Goal: Task Accomplishment & Management: Manage account settings

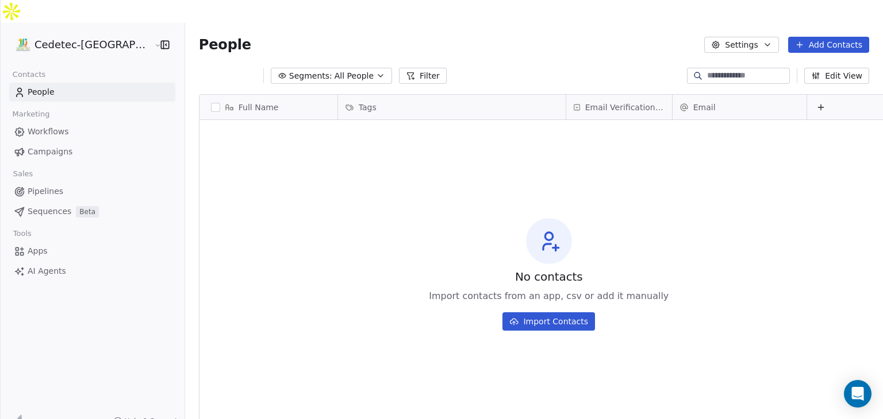
scroll to position [360, 718]
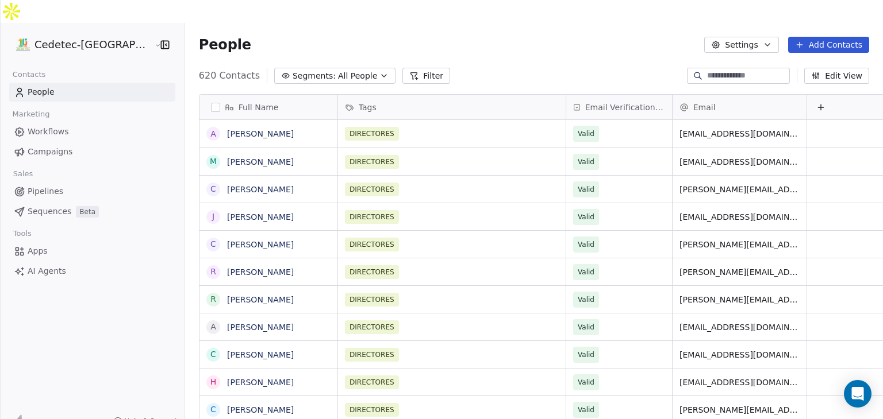
click at [211, 103] on button "button" at bounding box center [215, 107] width 9 height 9
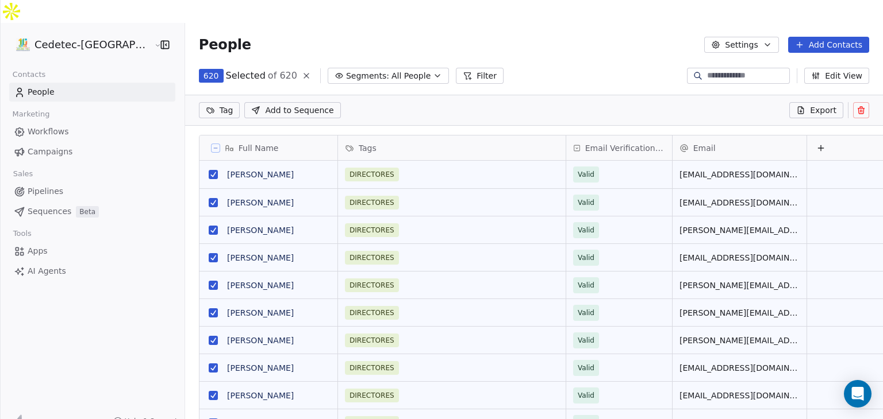
scroll to position [319, 718]
click at [44, 146] on span "Campaigns" at bounding box center [50, 152] width 45 height 12
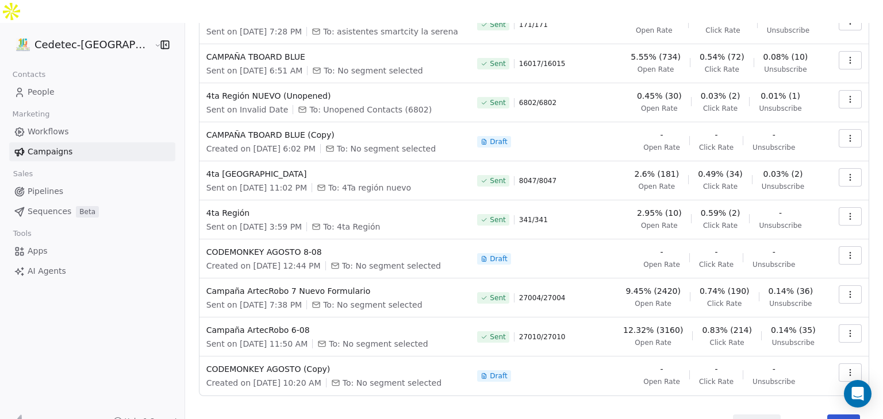
scroll to position [117, 0]
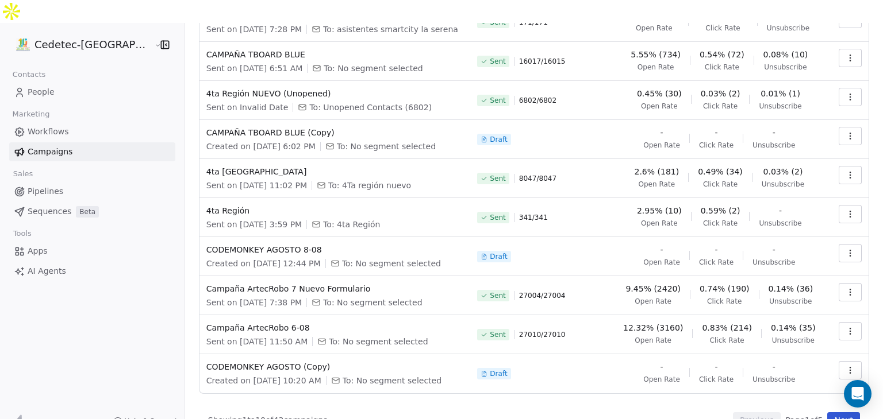
click at [836, 413] on button "Next" at bounding box center [843, 421] width 33 height 16
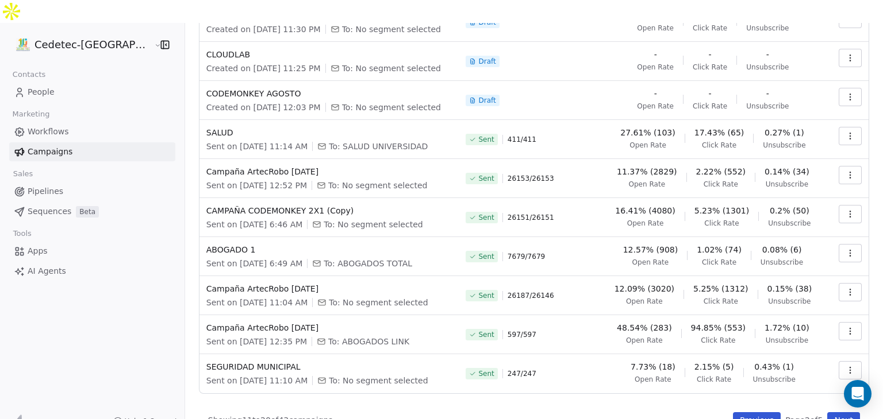
click at [830, 413] on button "Next" at bounding box center [843, 421] width 33 height 16
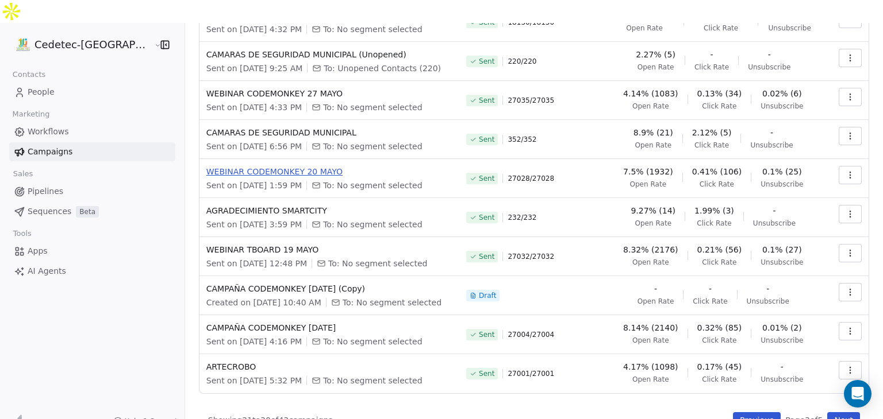
click at [278, 166] on span "WEBINAR CODEMONKEY 20 MAYO" at bounding box center [329, 171] width 246 height 11
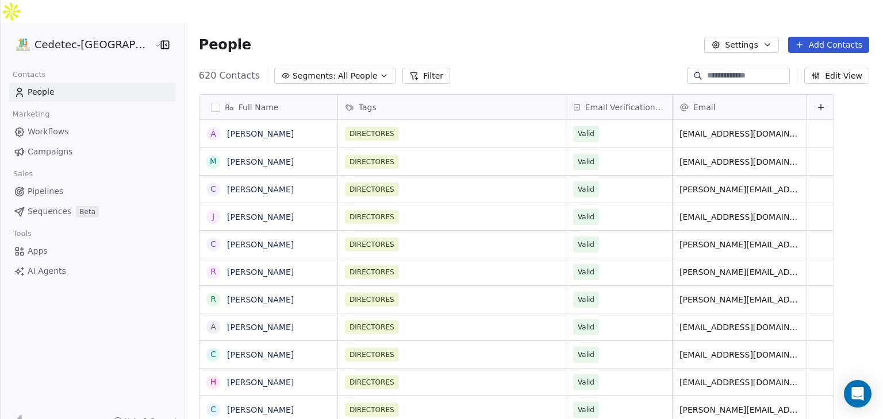
scroll to position [360, 718]
click at [336, 68] on button "Segments: All People" at bounding box center [334, 76] width 121 height 16
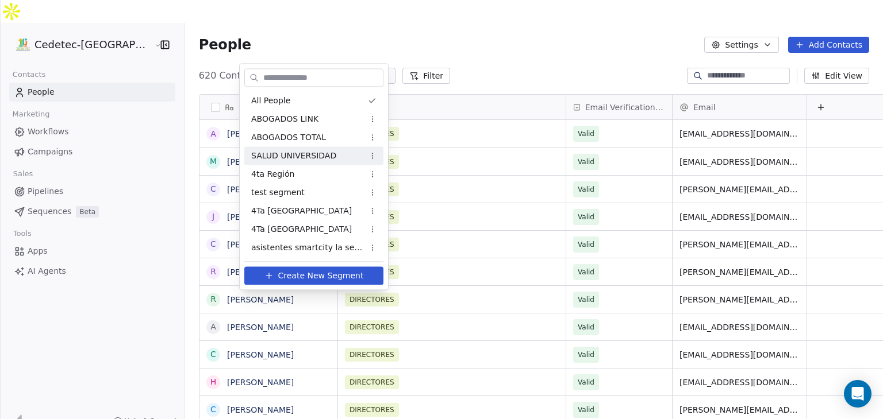
click at [284, 149] on div "SALUD UNIVERSIDAD" at bounding box center [313, 156] width 139 height 18
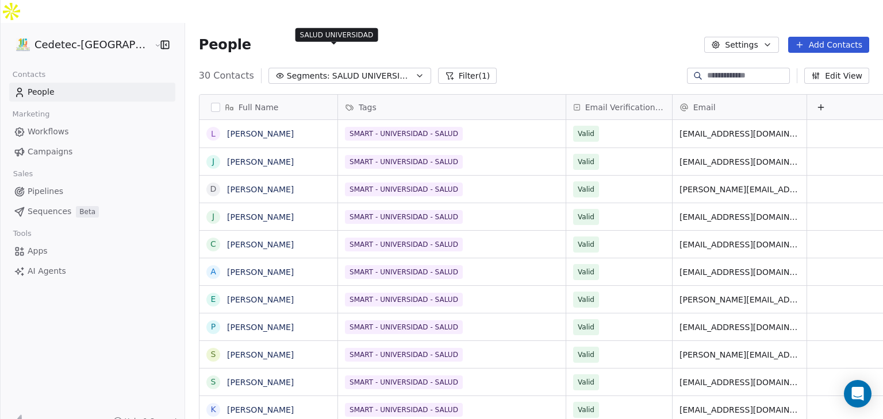
click at [332, 70] on span "SALUD UNIVERSIDAD" at bounding box center [372, 76] width 80 height 12
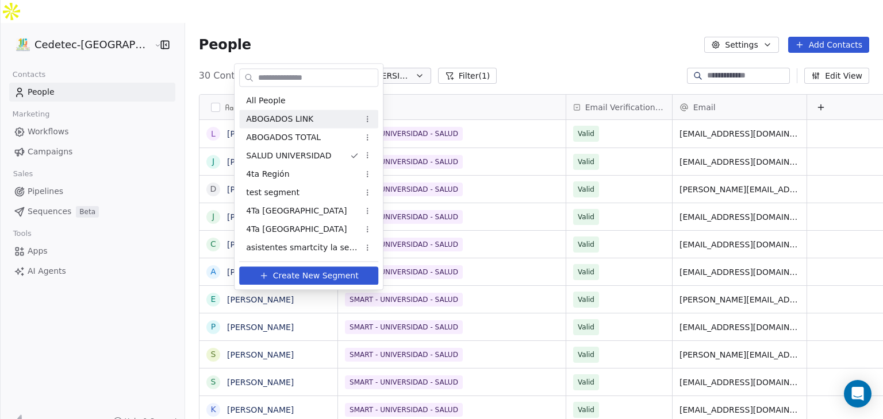
click at [288, 115] on span "ABOGADOS LINK" at bounding box center [279, 119] width 67 height 12
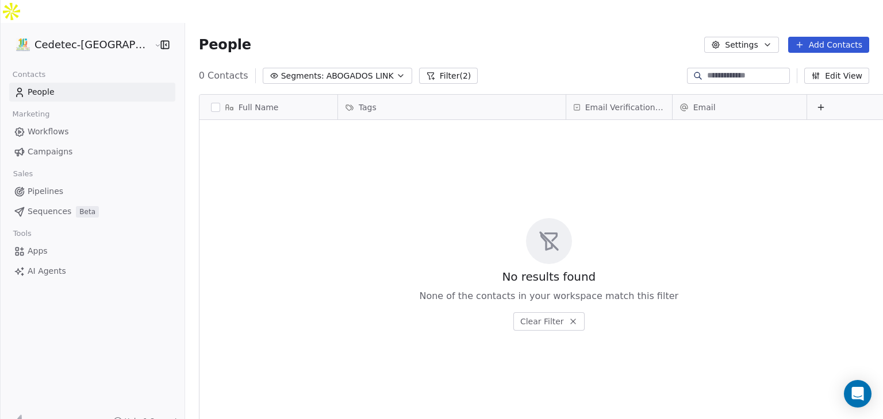
click at [326, 70] on span "ABOGADOS LINK" at bounding box center [359, 76] width 67 height 12
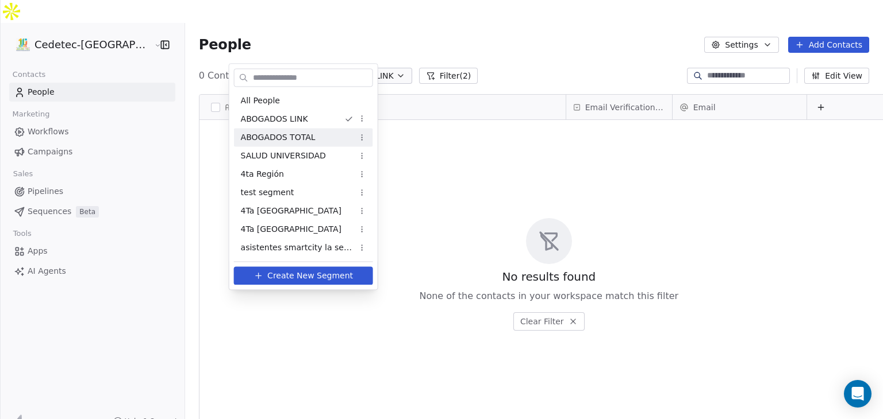
click at [288, 138] on span "ABOGADOS TOTAL" at bounding box center [278, 138] width 75 height 12
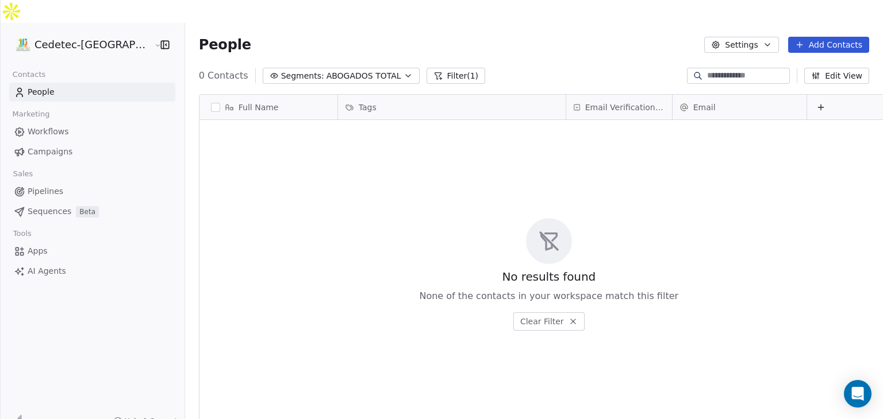
click at [57, 126] on span "Workflows" at bounding box center [48, 132] width 41 height 12
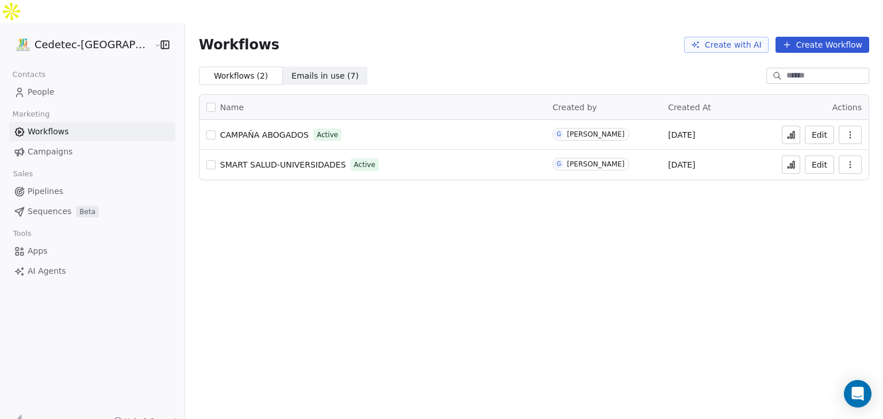
click at [236, 130] on span "CAMPAÑA ABOGADOS" at bounding box center [264, 134] width 88 height 9
click at [244, 130] on span "CAMPAÑA ABOGADOS" at bounding box center [264, 134] width 88 height 9
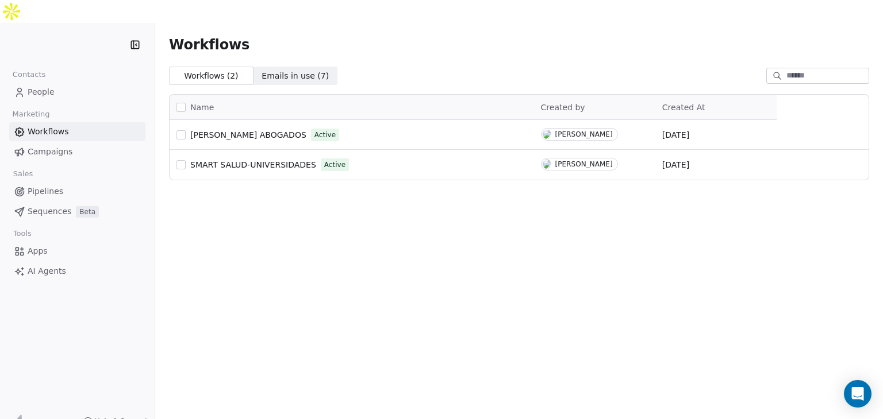
click at [58, 142] on link "Campaigns" at bounding box center [77, 151] width 136 height 19
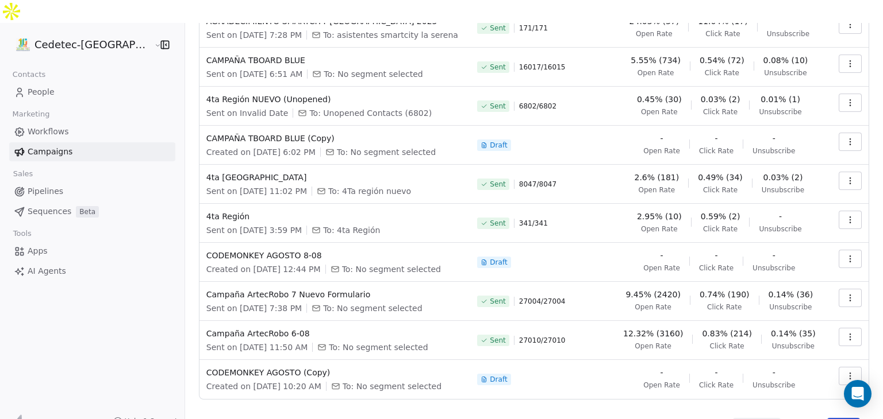
scroll to position [117, 0]
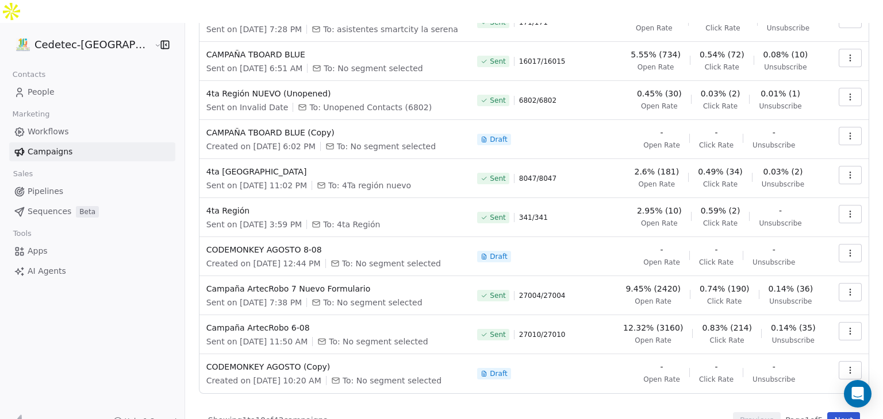
click at [833, 413] on button "Next" at bounding box center [843, 421] width 33 height 16
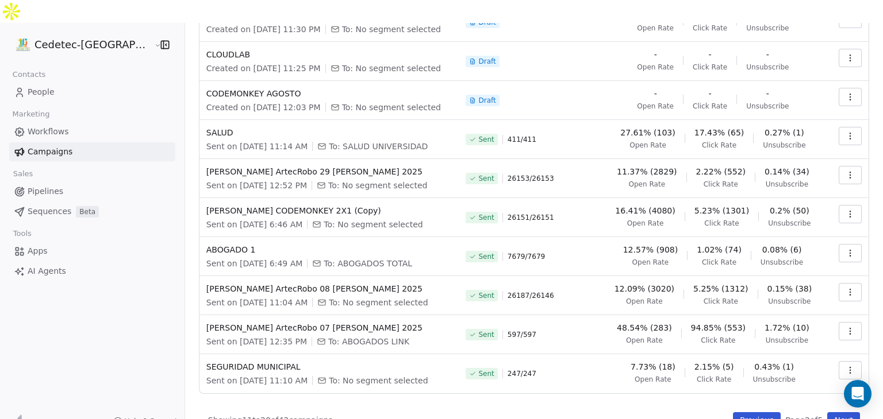
click at [847, 322] on button "button" at bounding box center [849, 331] width 23 height 18
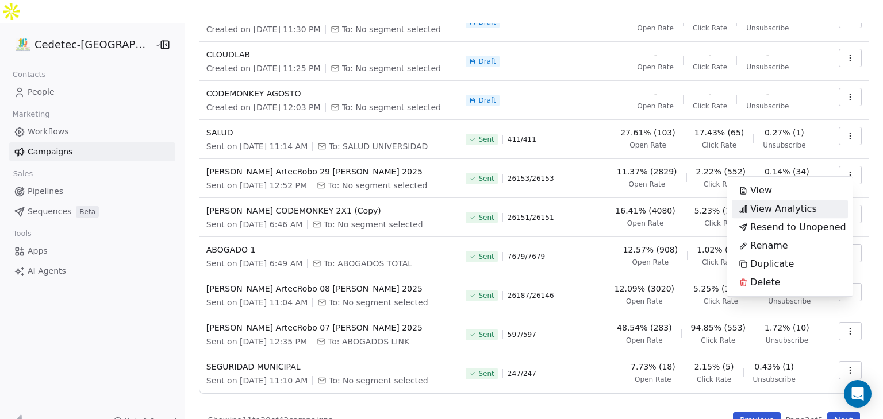
click at [760, 206] on span "View Analytics" at bounding box center [783, 209] width 67 height 14
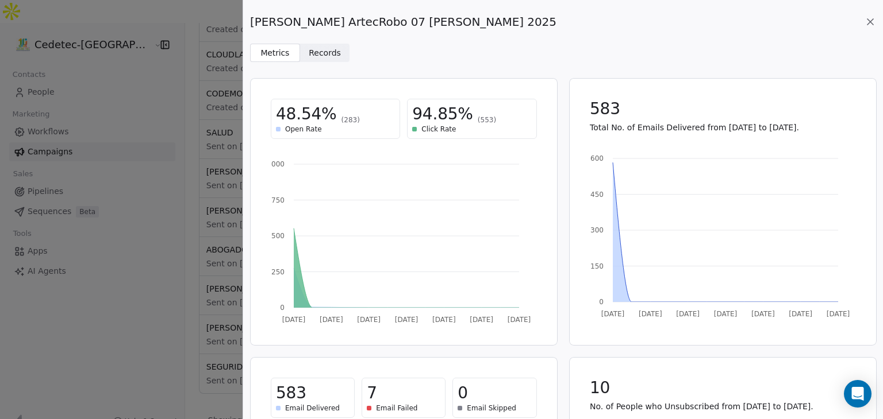
click at [317, 51] on span "Records" at bounding box center [325, 53] width 32 height 12
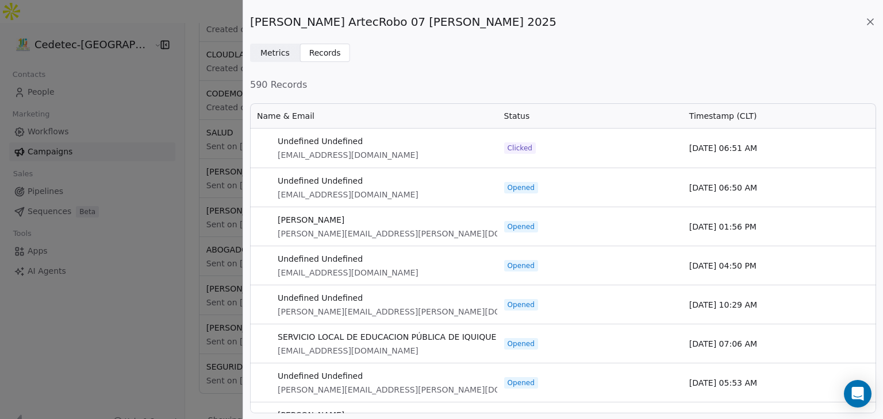
scroll to position [302, 617]
click at [273, 52] on span "Metrics" at bounding box center [274, 53] width 29 height 12
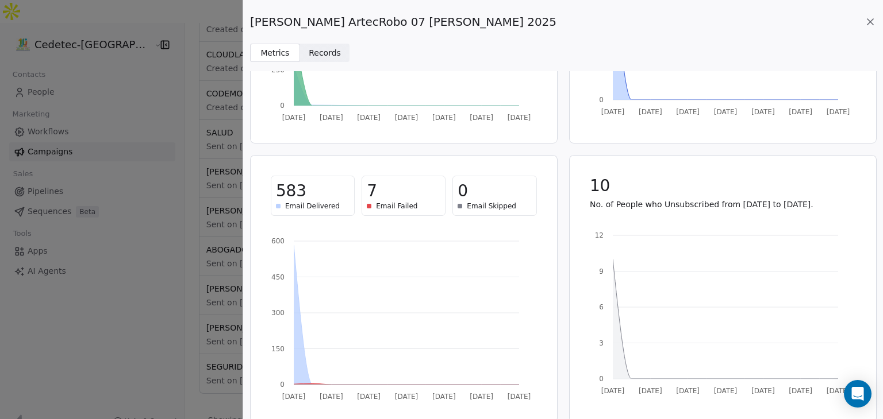
scroll to position [212, 0]
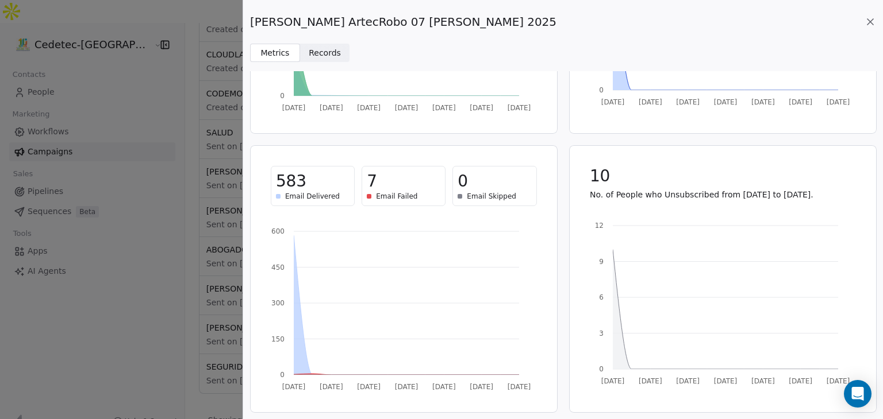
click at [288, 186] on span "583" at bounding box center [291, 181] width 30 height 21
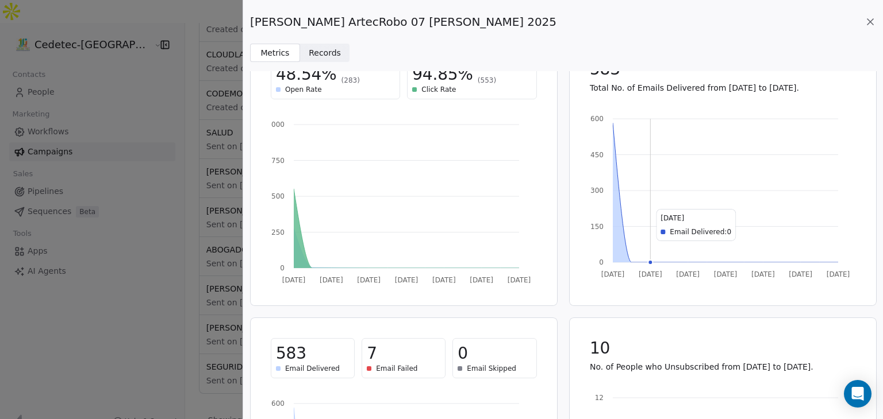
scroll to position [0, 0]
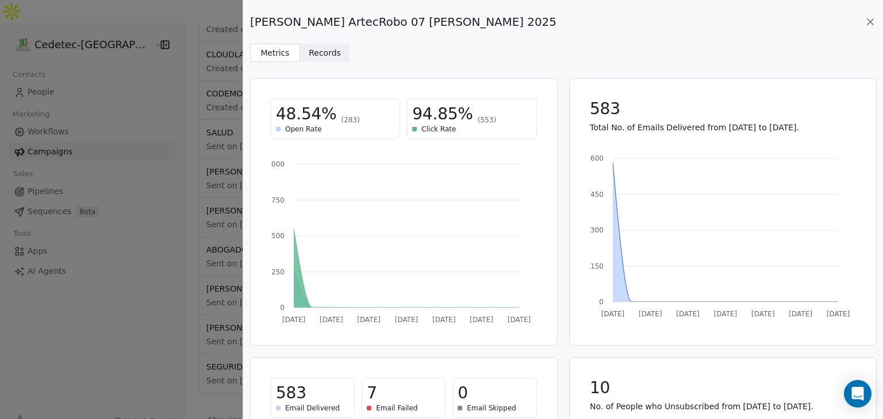
click at [865, 21] on icon at bounding box center [869, 21] width 11 height 11
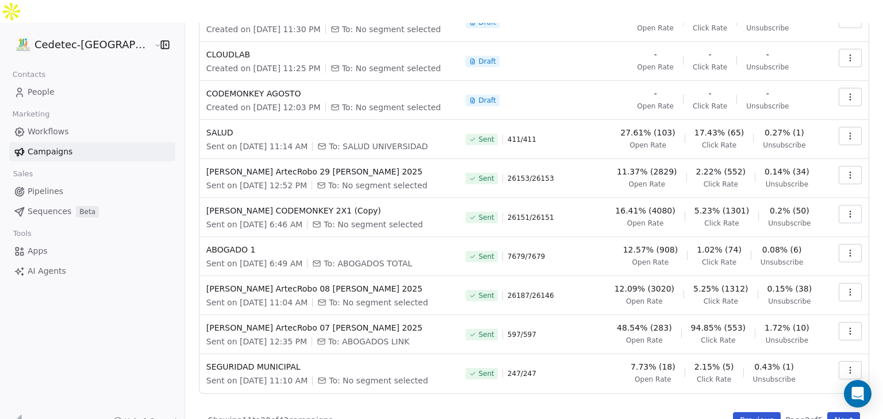
click at [838, 322] on button "button" at bounding box center [849, 331] width 23 height 18
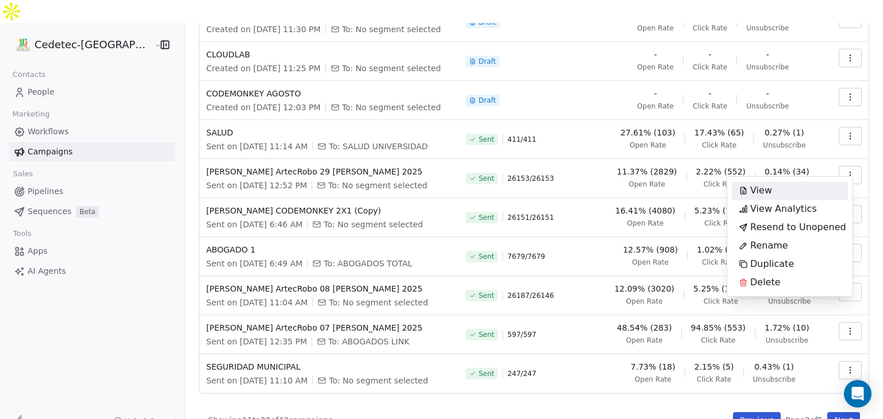
click at [788, 189] on div "View" at bounding box center [789, 191] width 116 height 18
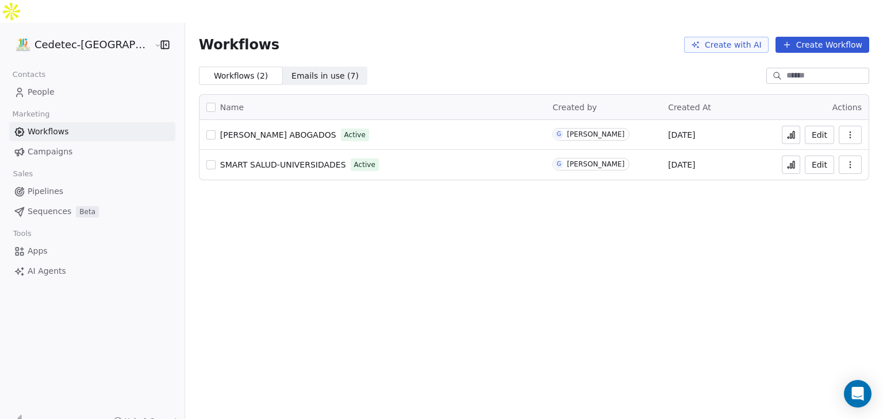
click at [852, 130] on icon "button" at bounding box center [849, 134] width 9 height 9
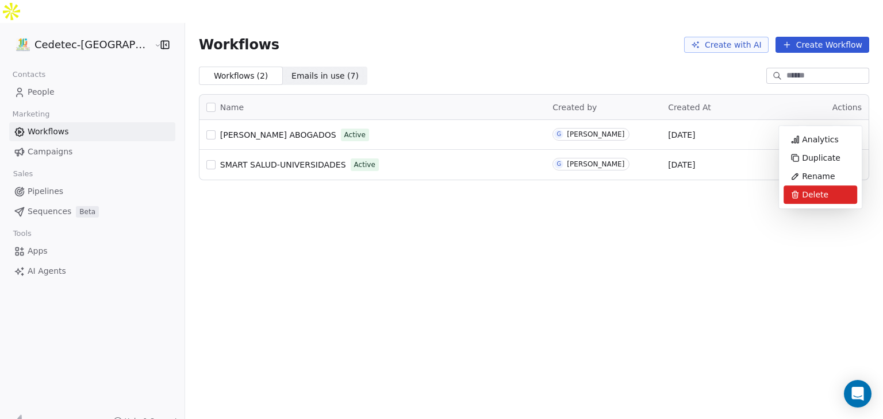
click at [806, 196] on span "Delete" at bounding box center [815, 194] width 26 height 11
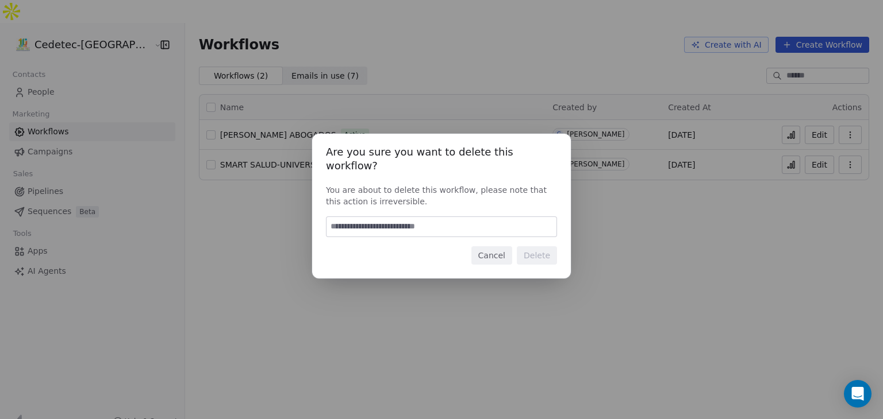
click at [422, 222] on input at bounding box center [441, 227] width 230 height 20
type input "*"
type input "******"
click at [538, 246] on button "Delete" at bounding box center [537, 255] width 40 height 18
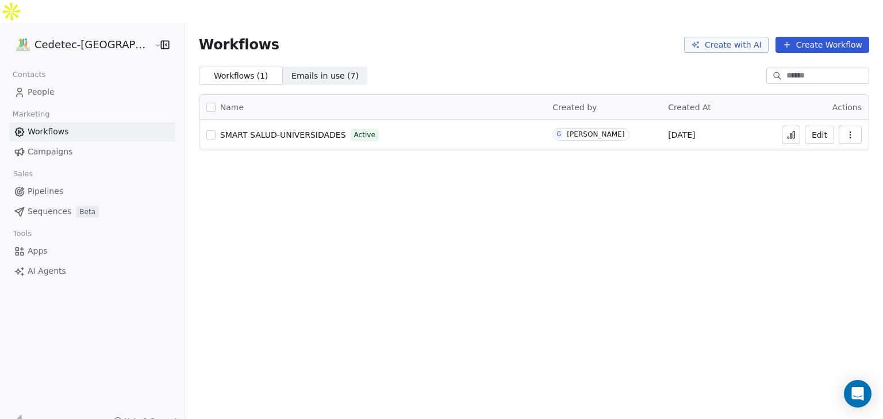
click at [856, 126] on button "button" at bounding box center [849, 135] width 23 height 18
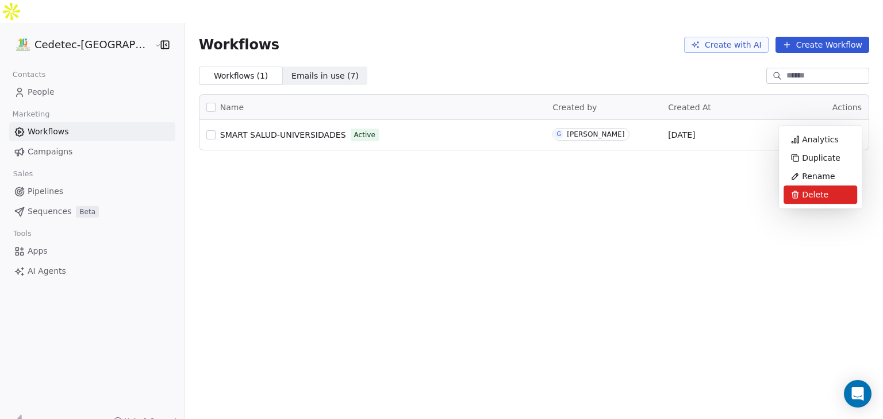
click at [810, 196] on span "Delete" at bounding box center [815, 194] width 26 height 11
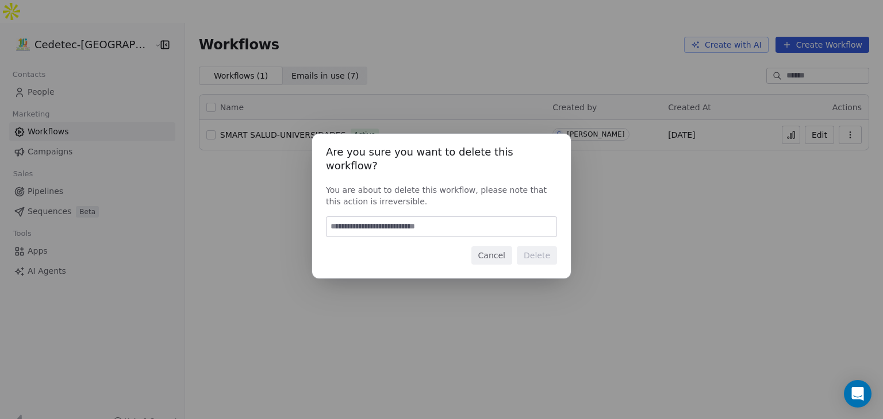
click at [443, 217] on input at bounding box center [441, 227] width 230 height 20
type input "******"
click at [549, 249] on button "Delete" at bounding box center [537, 255] width 40 height 18
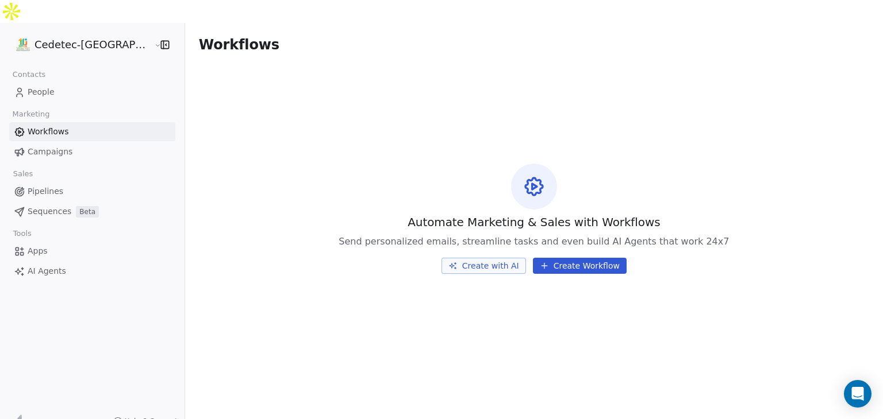
click at [40, 146] on span "Campaigns" at bounding box center [50, 152] width 45 height 12
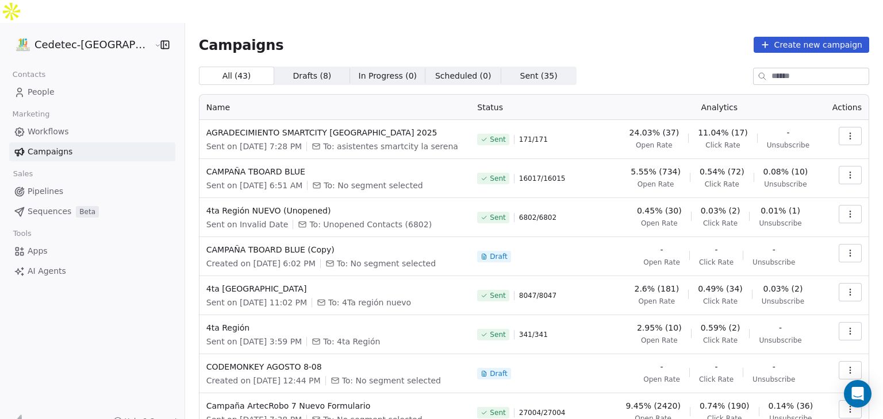
click at [30, 86] on span "People" at bounding box center [41, 92] width 27 height 12
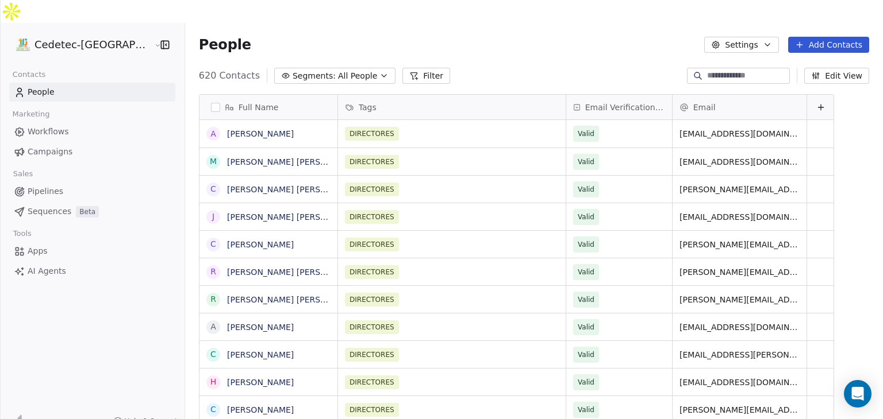
scroll to position [360, 718]
